Goal: Navigation & Orientation: Find specific page/section

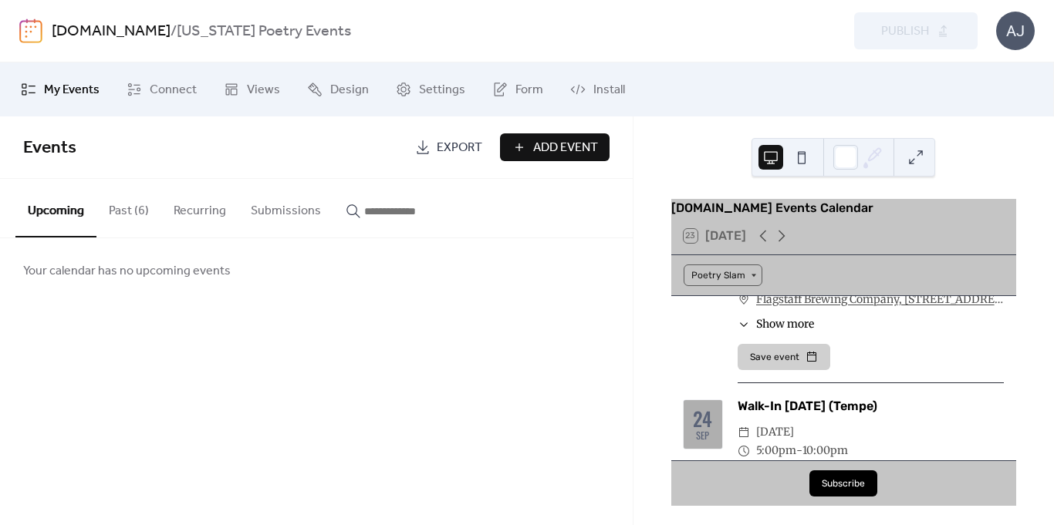
scroll to position [79, 0]
click at [129, 210] on button "Past (6)" at bounding box center [128, 207] width 65 height 57
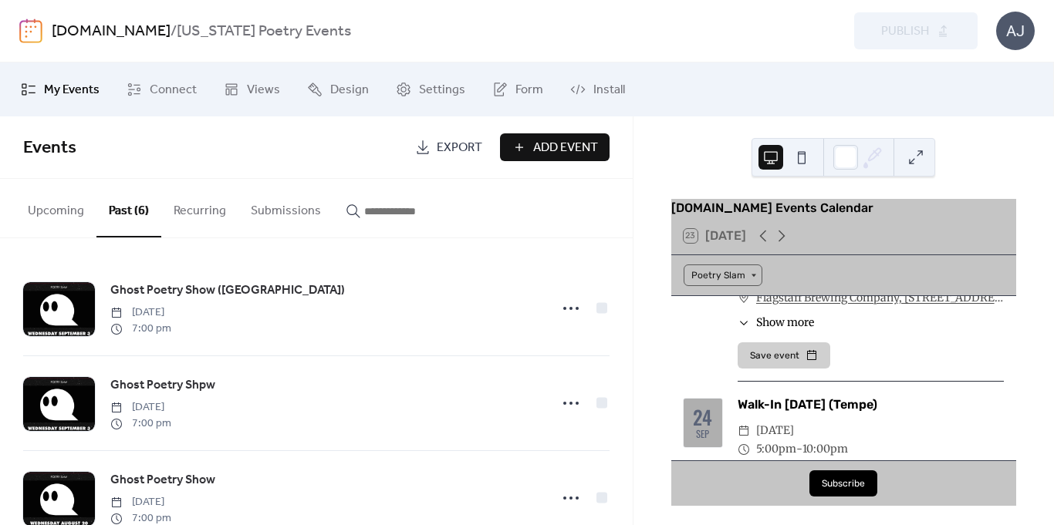
click at [199, 211] on button "Recurring" at bounding box center [199, 207] width 77 height 57
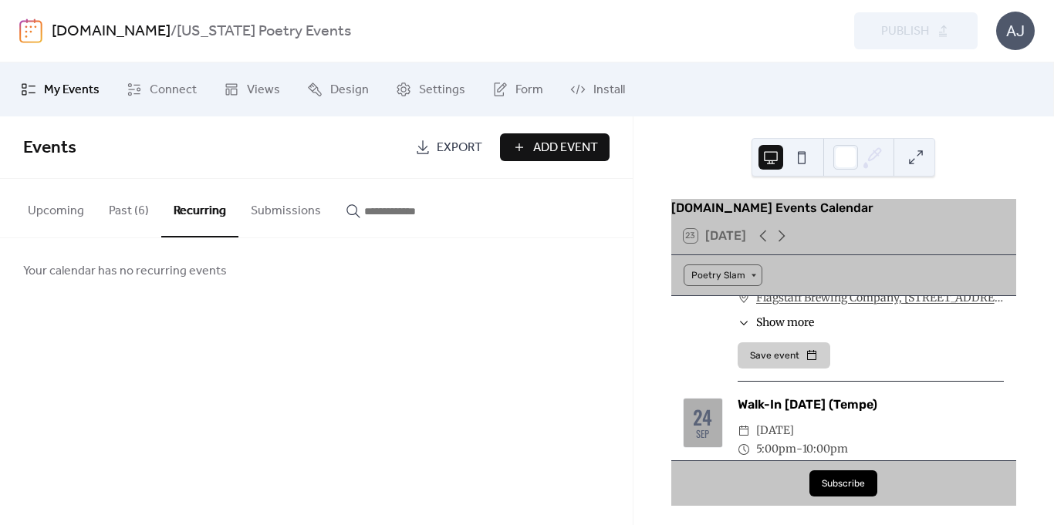
click at [306, 219] on button "Submissions" at bounding box center [285, 207] width 95 height 57
click at [370, 211] on input "button" at bounding box center [410, 211] width 93 height 19
click at [173, 91] on span "Connect" at bounding box center [173, 90] width 47 height 19
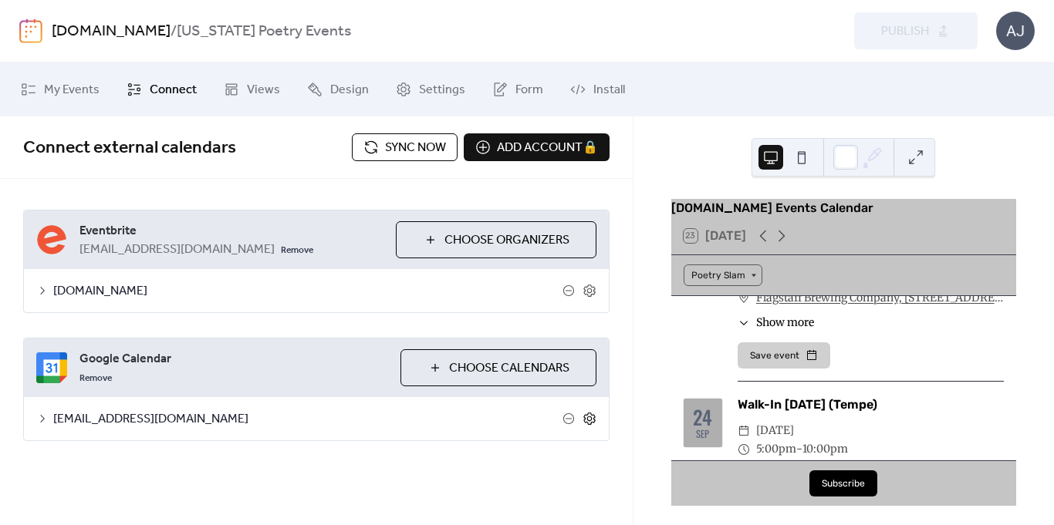
click at [591, 419] on icon at bounding box center [588, 419] width 5 height 5
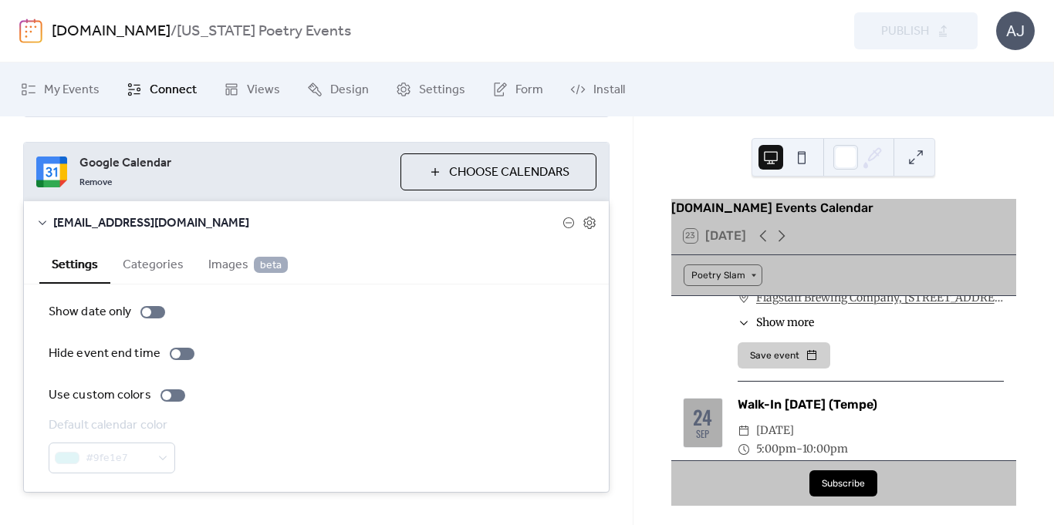
scroll to position [225, 0]
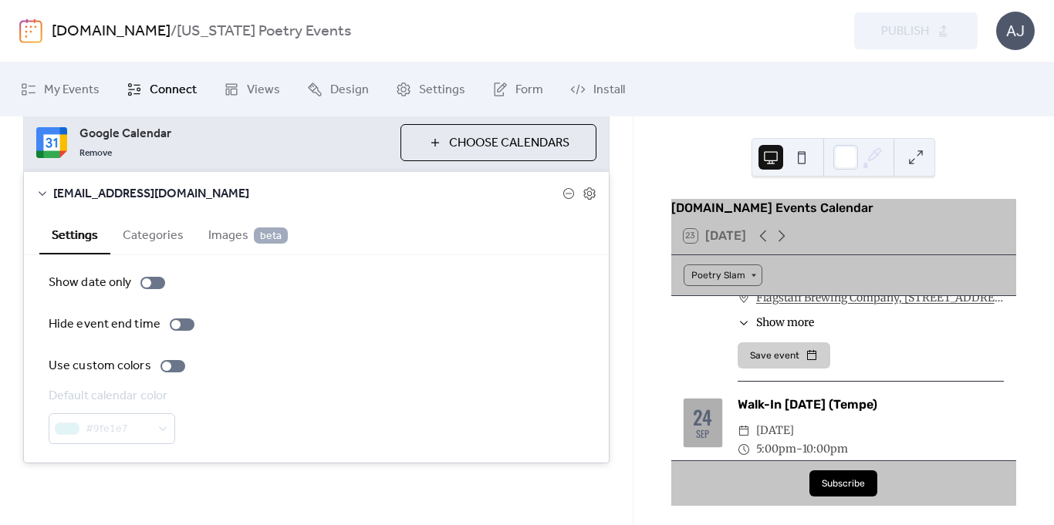
click at [219, 239] on span "Images beta" at bounding box center [247, 236] width 79 height 19
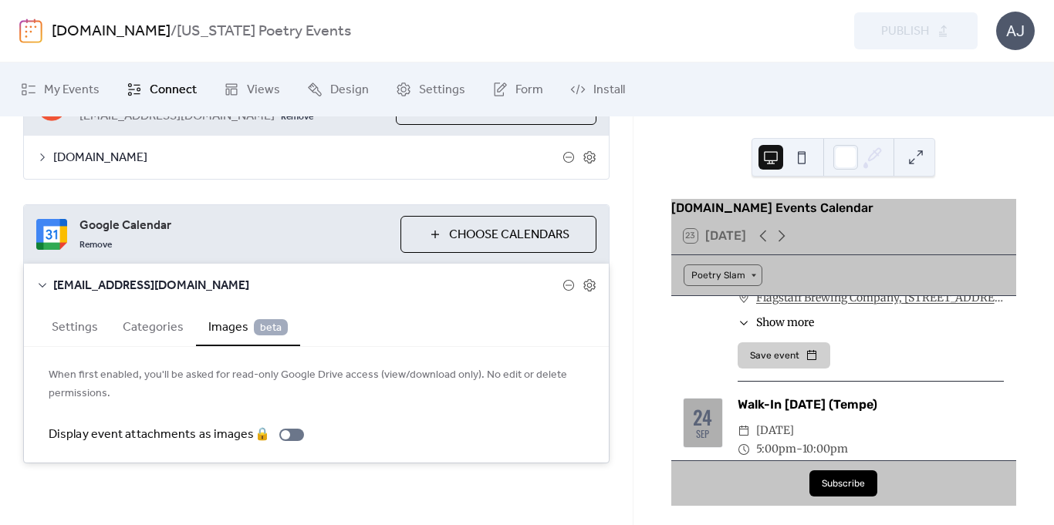
scroll to position [133, 0]
click at [416, 299] on div "[EMAIL_ADDRESS][DOMAIN_NAME]" at bounding box center [316, 285] width 585 height 43
